Goal: Task Accomplishment & Management: Manage account settings

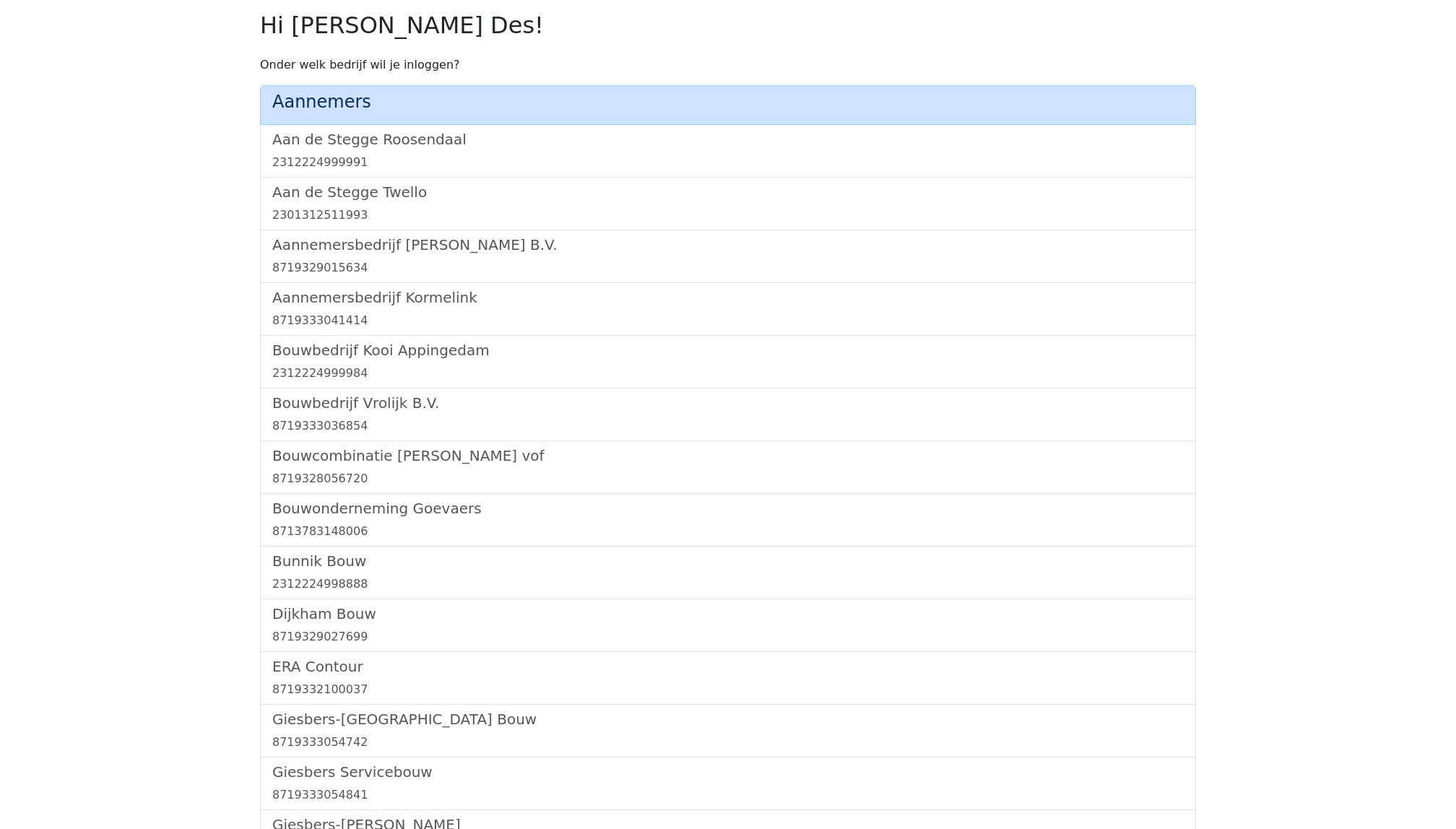
scroll to position [836, 0]
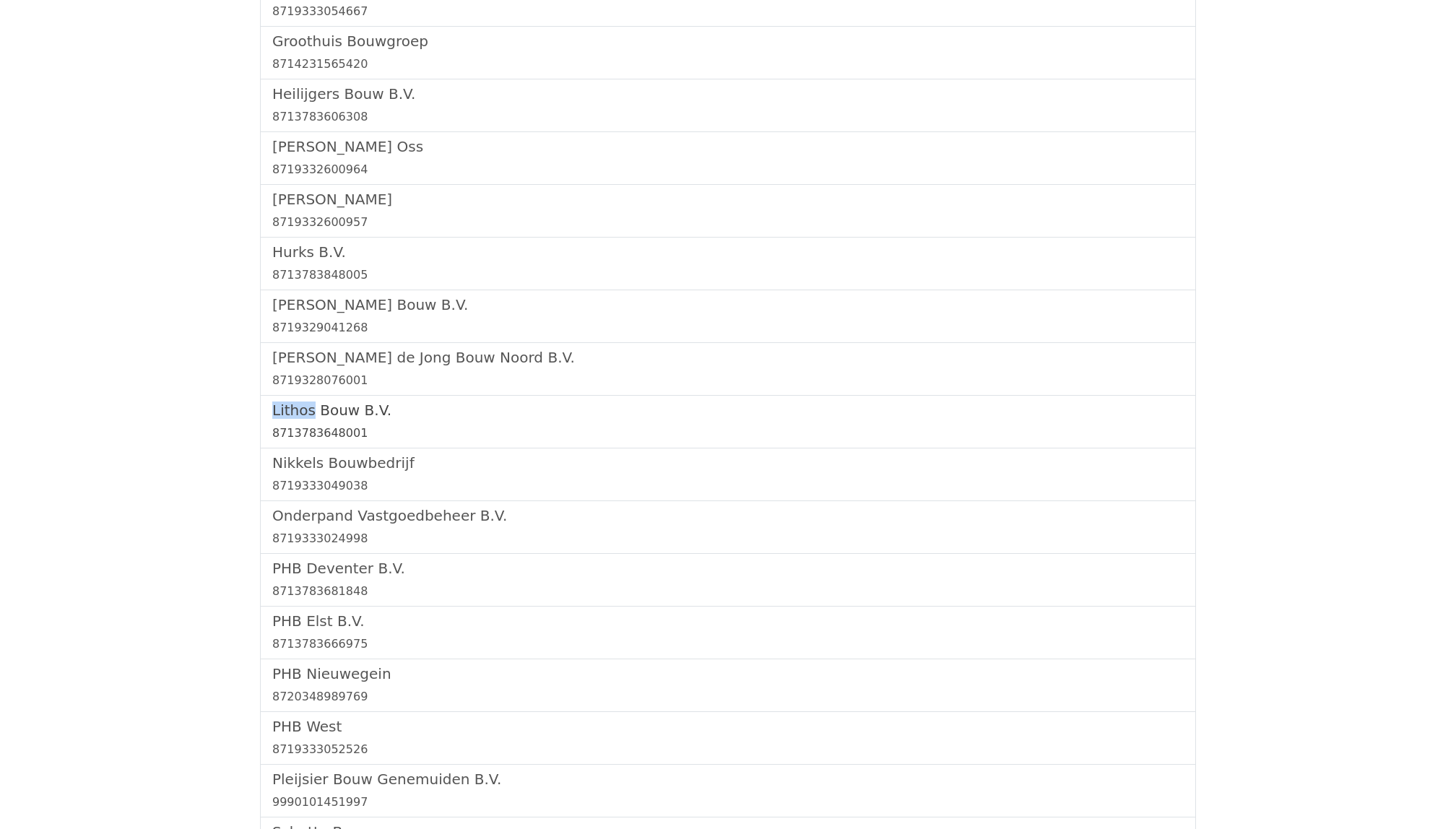
click at [322, 412] on h5 "Lithos Bouw B.V." at bounding box center [728, 410] width 911 height 18
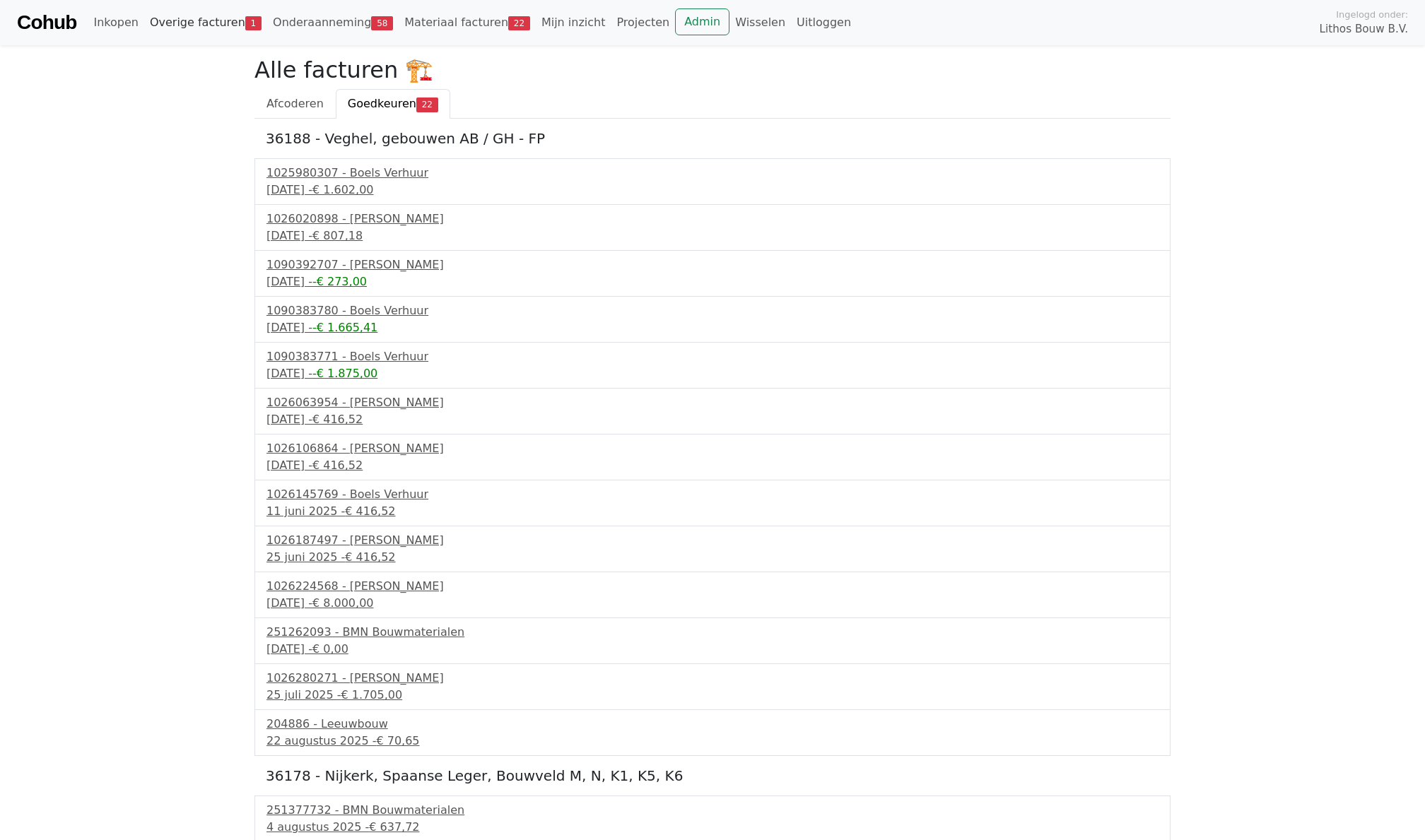
click at [215, 30] on link "Overige facturen 1" at bounding box center [206, 23] width 123 height 28
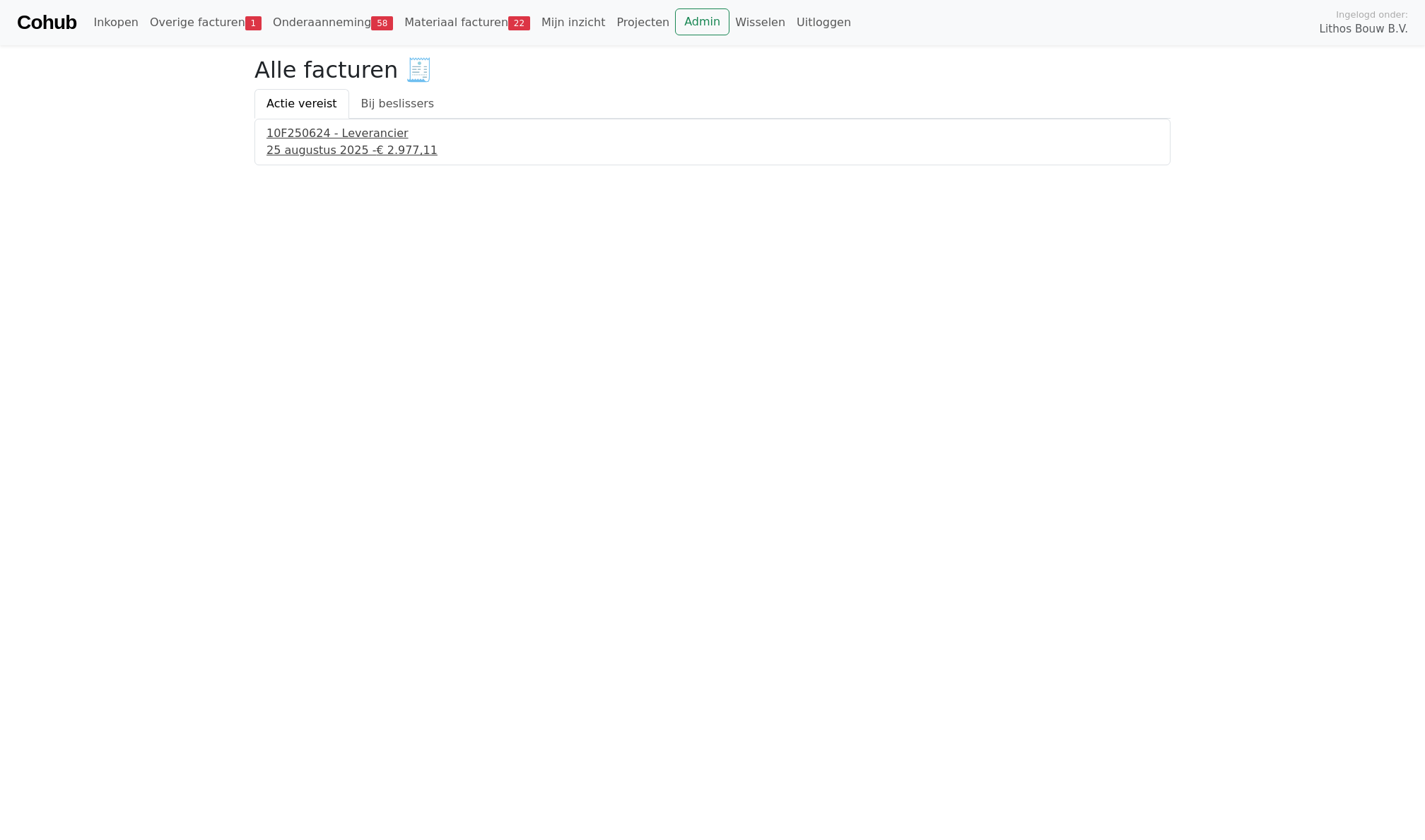
click at [320, 143] on div "25 augustus 2025 - € 2.977,11" at bounding box center [712, 151] width 892 height 17
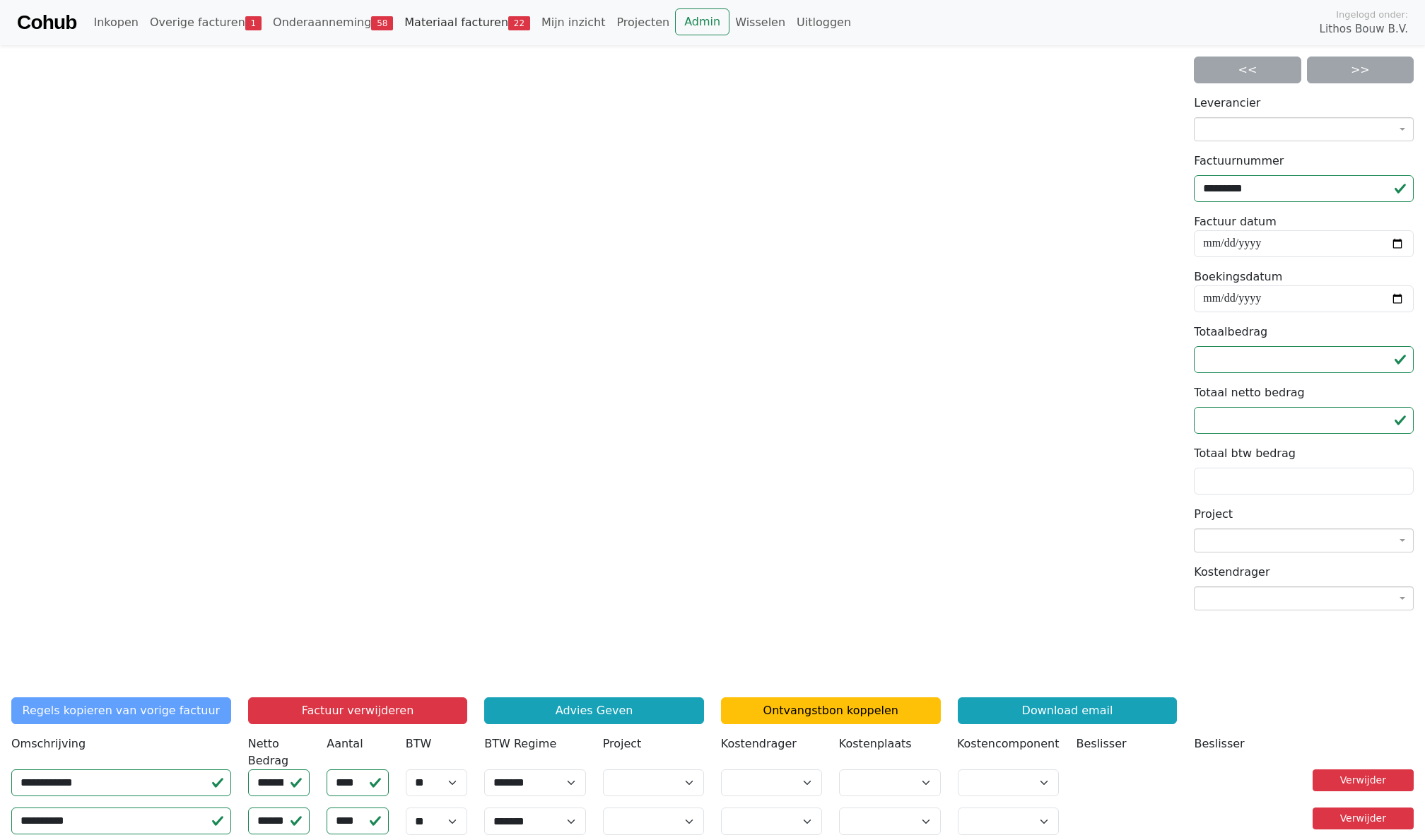
click at [433, 25] on link "Materiaal facturen 22" at bounding box center [467, 23] width 137 height 28
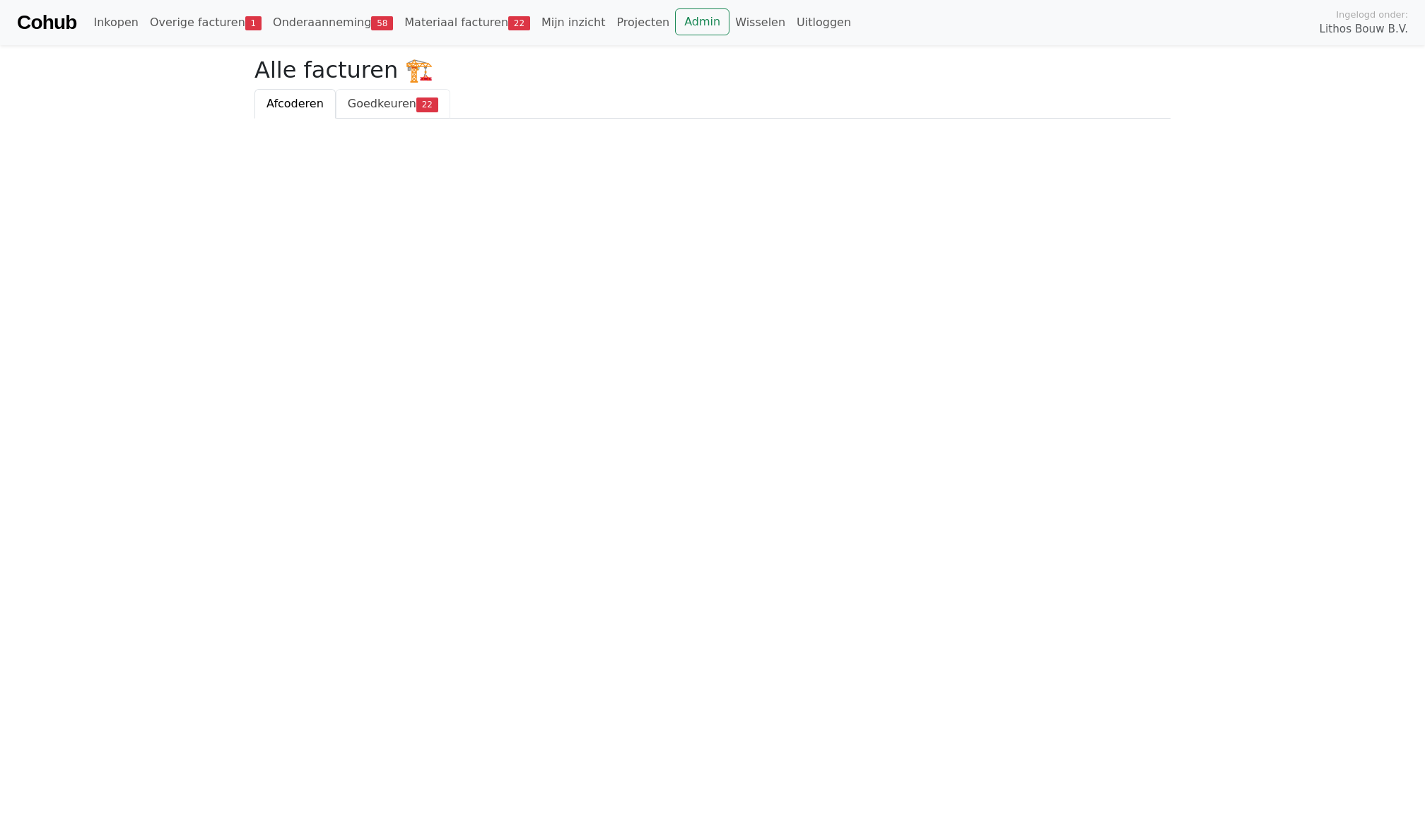
click at [379, 109] on span "Goedkeuren" at bounding box center [382, 103] width 68 height 13
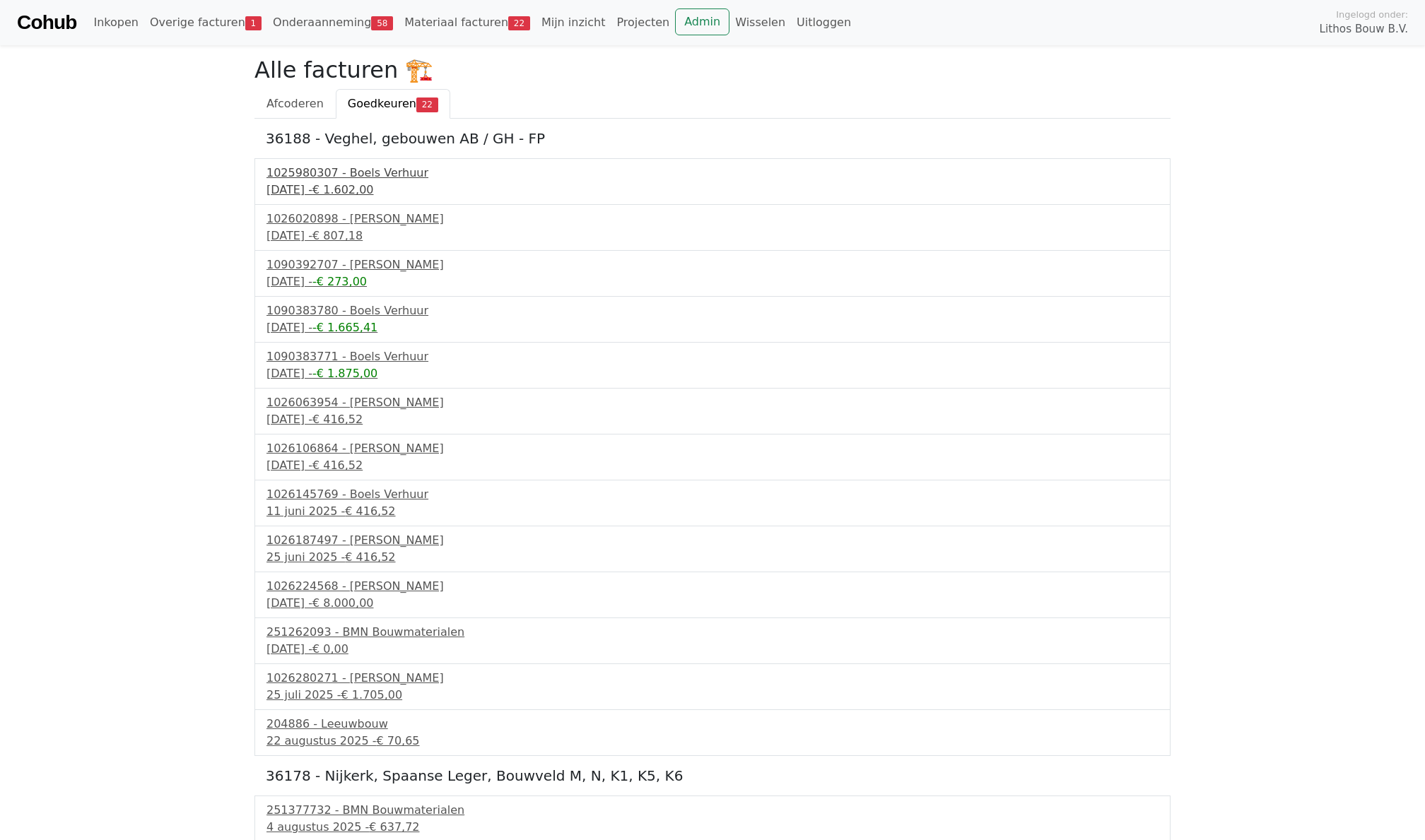
click at [339, 181] on div "16 april 2025 - € 1.602,00" at bounding box center [712, 190] width 892 height 17
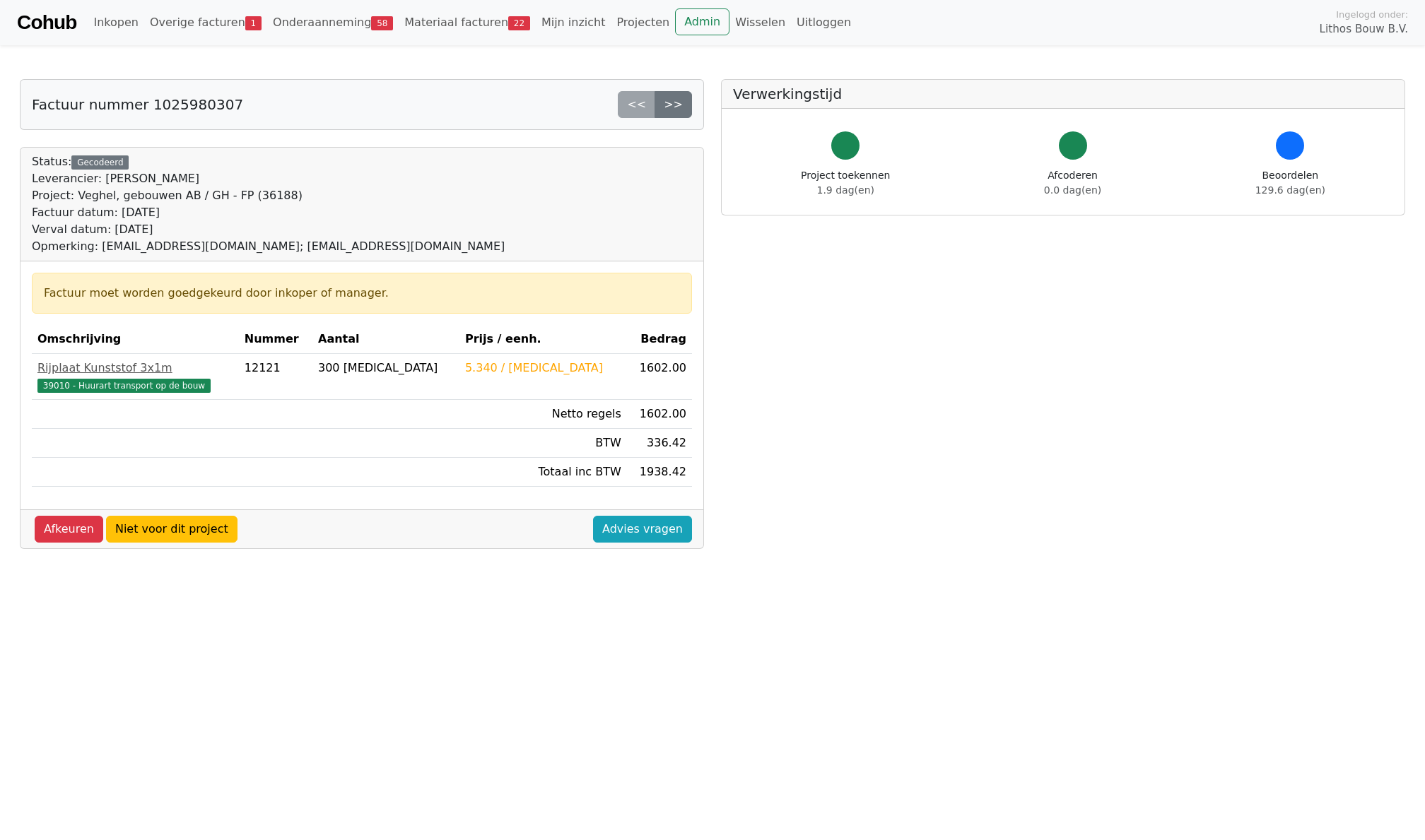
drag, startPoint x: 481, startPoint y: 537, endPoint x: 541, endPoint y: 537, distance: 60.0
click at [541, 537] on div "Afkeuren Niet voor dit project Advies vragen" at bounding box center [361, 529] width 682 height 39
click at [535, 537] on div "Afkeuren Niet voor dit project Advies vragen" at bounding box center [361, 529] width 682 height 39
click at [516, 533] on div "Afkeuren Niet voor dit project Advies vragen" at bounding box center [361, 529] width 682 height 39
click at [477, 527] on div "Afkeuren Niet voor dit project Advies vragen" at bounding box center [361, 529] width 682 height 39
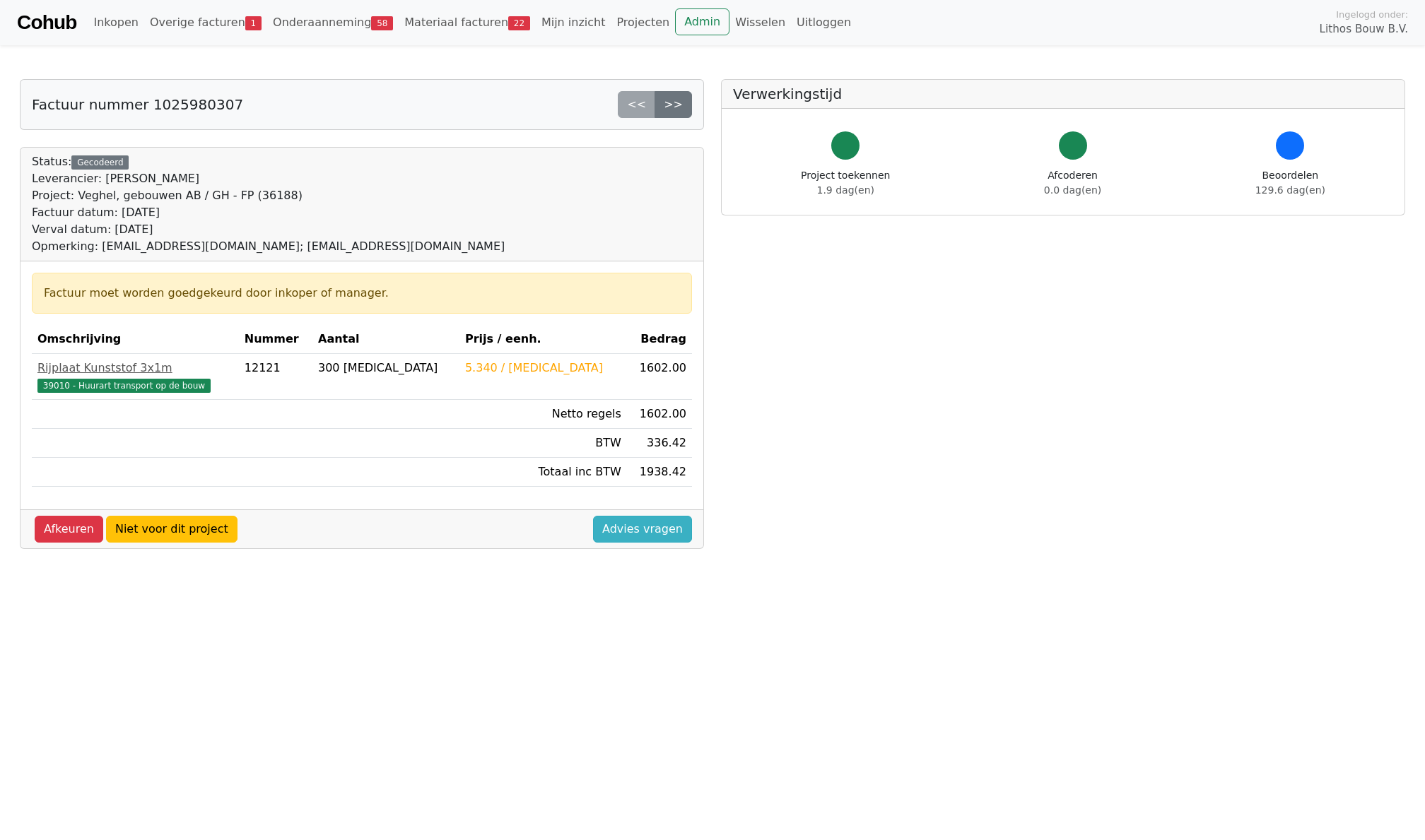
click at [612, 527] on link "Advies vragen" at bounding box center [642, 529] width 99 height 27
click at [477, 534] on div "Afkeuren Niet voor dit project Advies vragen" at bounding box center [361, 529] width 682 height 39
click at [510, 526] on div "Afkeuren Niet voor dit project Advies vragen" at bounding box center [361, 529] width 682 height 39
click at [502, 535] on div "Afkeuren Niet voor dit project Advies vragen" at bounding box center [361, 529] width 682 height 39
click at [539, 537] on div "Afkeuren Niet voor dit project Advies vragen" at bounding box center [361, 529] width 682 height 39
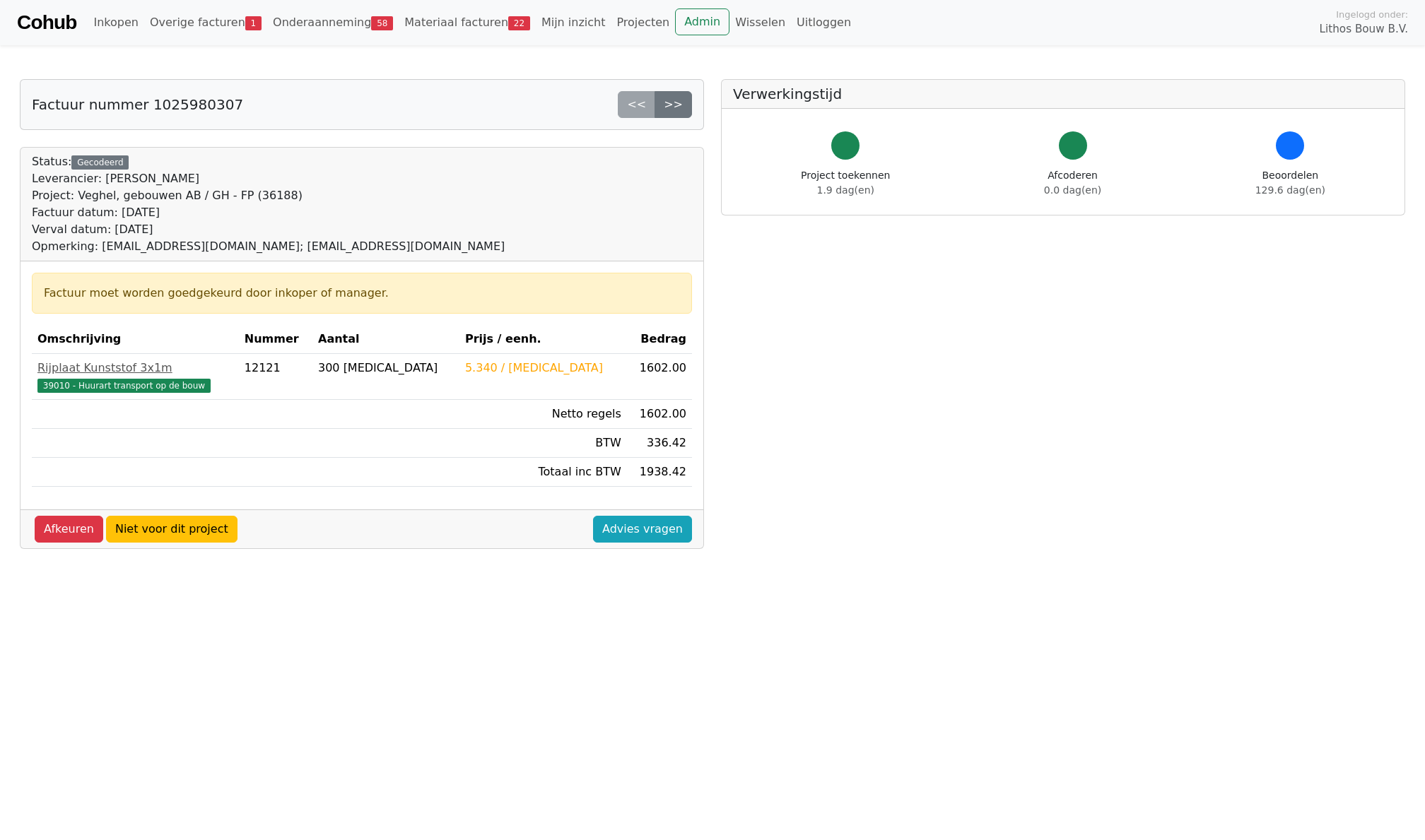
click at [486, 532] on div "Afkeuren Niet voor dit project Advies vragen" at bounding box center [361, 529] width 682 height 39
click at [486, 535] on div "Afkeuren Niet voor dit project Advies vragen" at bounding box center [361, 529] width 682 height 39
click at [488, 535] on div "Afkeuren Niet voor dit project Advies vragen" at bounding box center [361, 529] width 682 height 39
click at [509, 540] on div "Afkeuren Niet voor dit project Advies vragen" at bounding box center [361, 529] width 682 height 39
click at [309, 18] on link "Onderaanneming 58" at bounding box center [332, 23] width 131 height 28
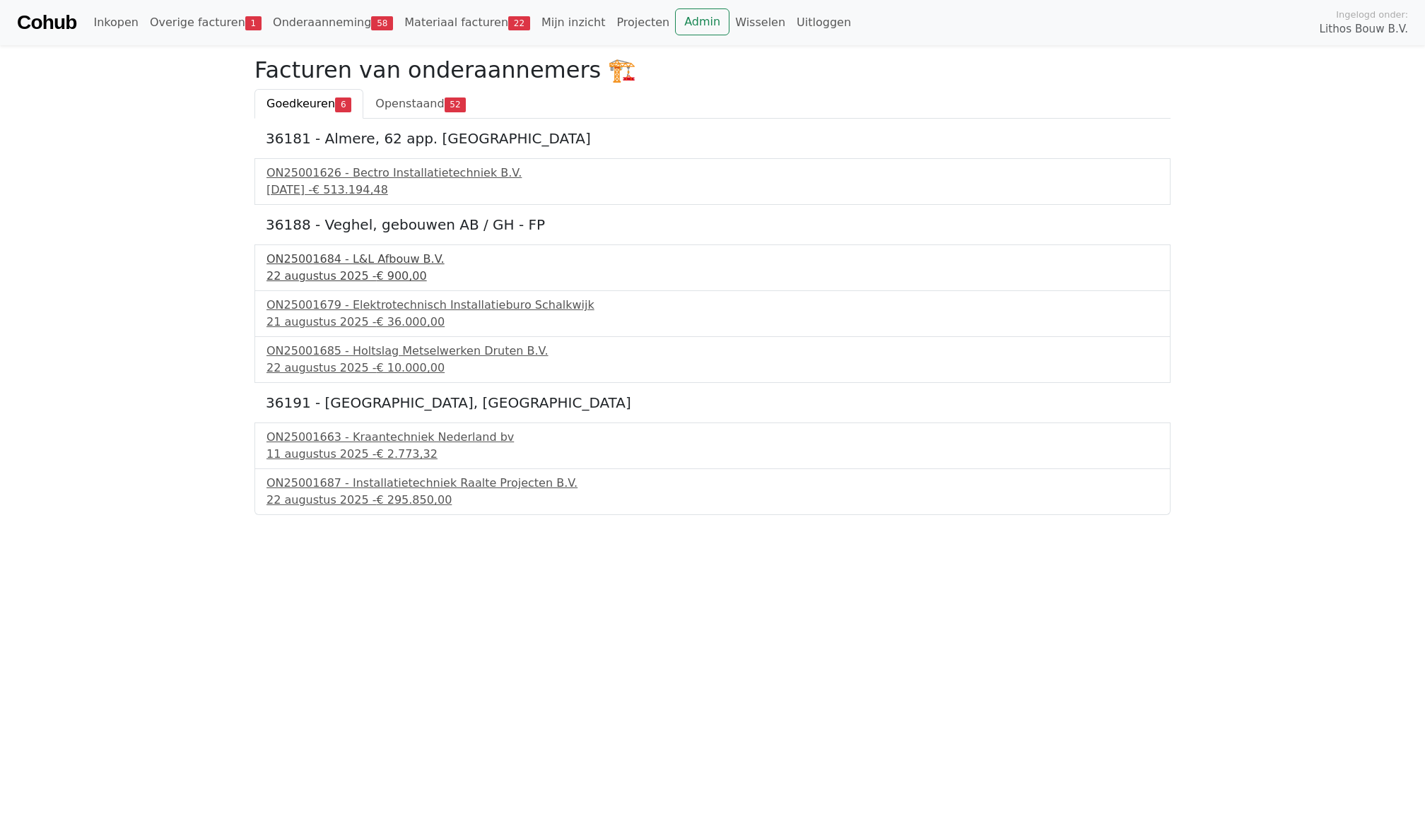
click at [288, 274] on div "22 augustus 2025 - € 900,00" at bounding box center [712, 276] width 892 height 17
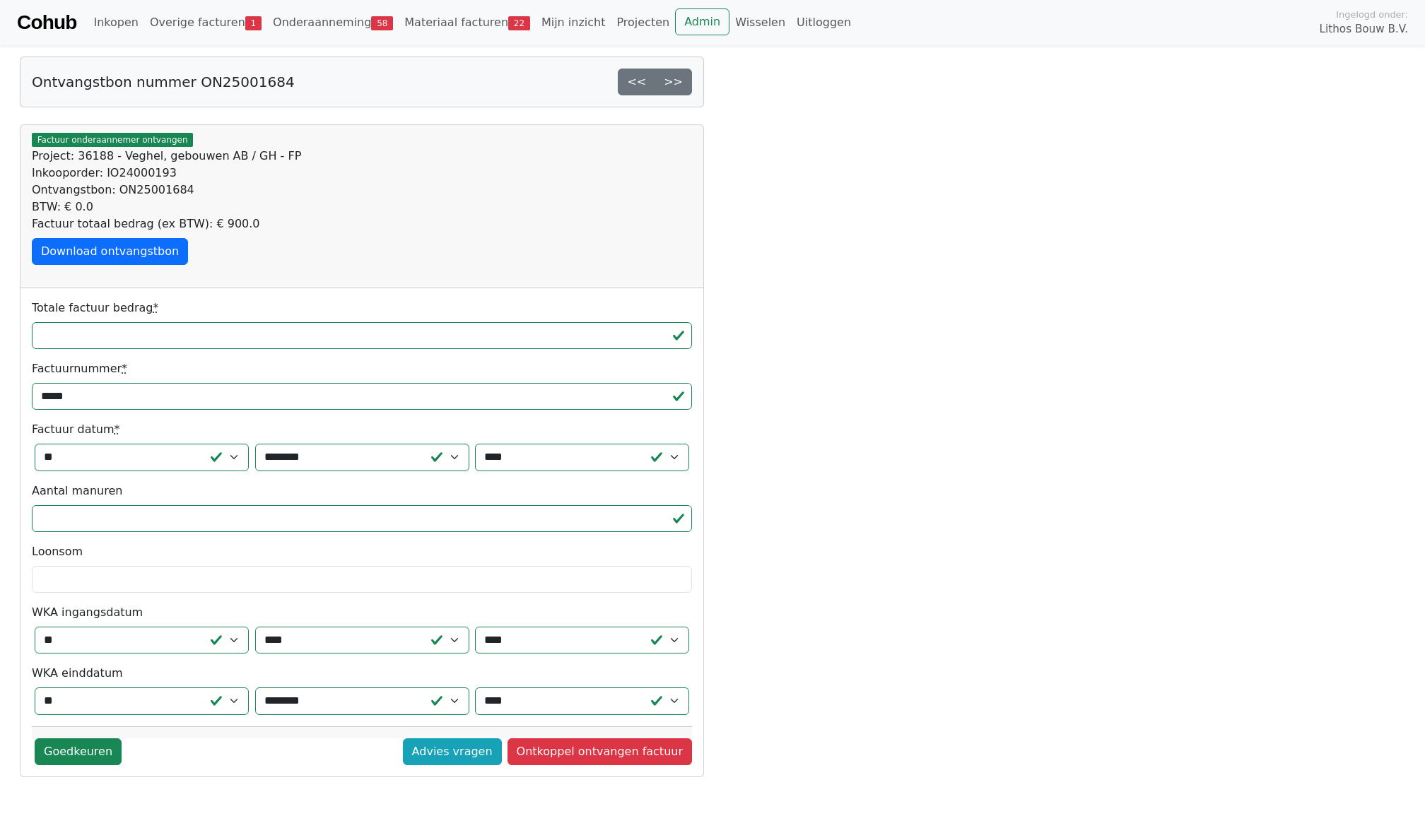
click at [495, 227] on div "Factuur totaal bedrag (ex BTW): € 900.0" at bounding box center [362, 225] width 660 height 17
click at [675, 24] on link "Admin" at bounding box center [702, 22] width 54 height 27
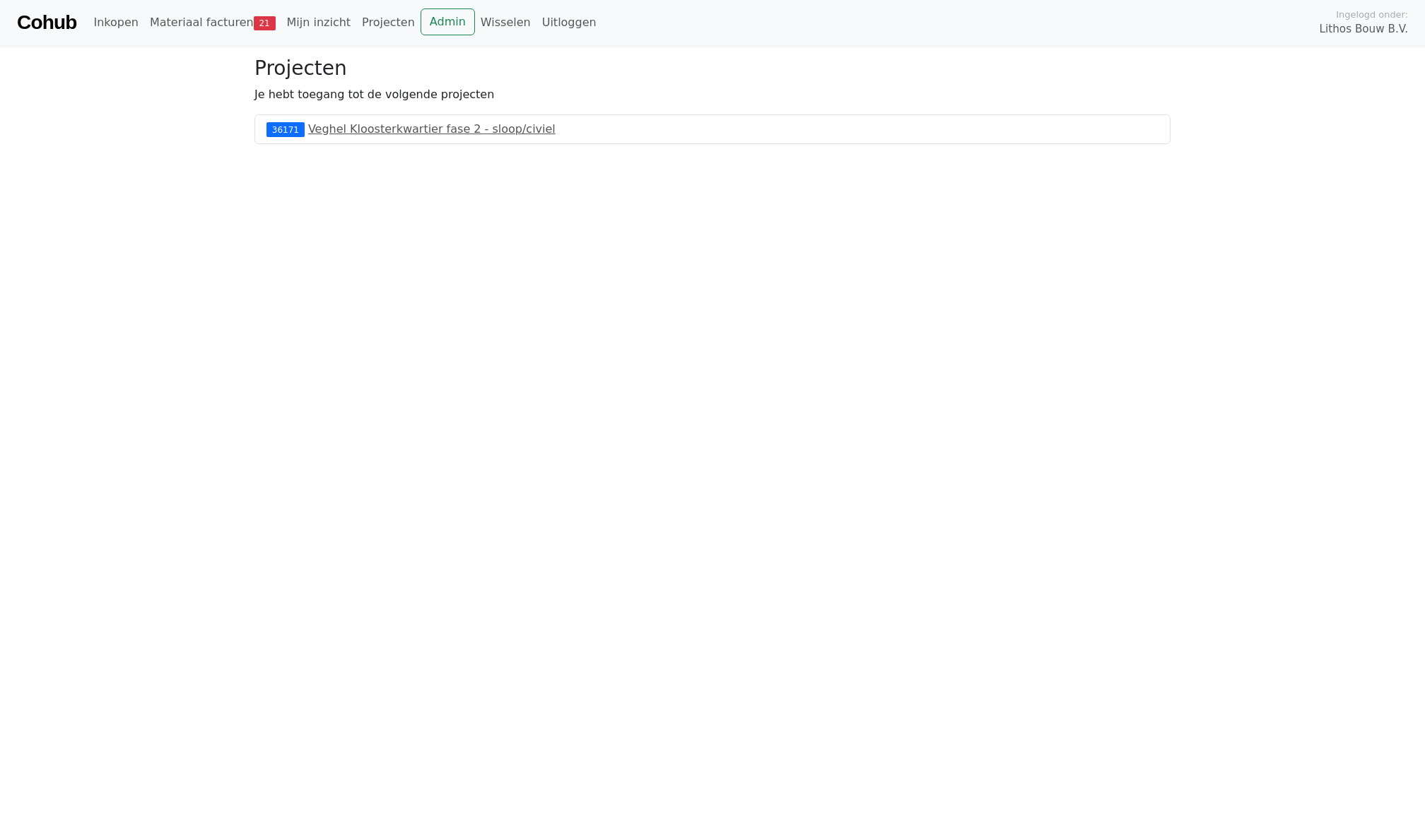
click at [329, 144] on html "Cohub Inkopen Materiaal facturen 21 Mijn inzicht Projecten Admin Wisselen Uitlo…" at bounding box center [712, 72] width 1425 height 144
